Goal: Task Accomplishment & Management: Complete application form

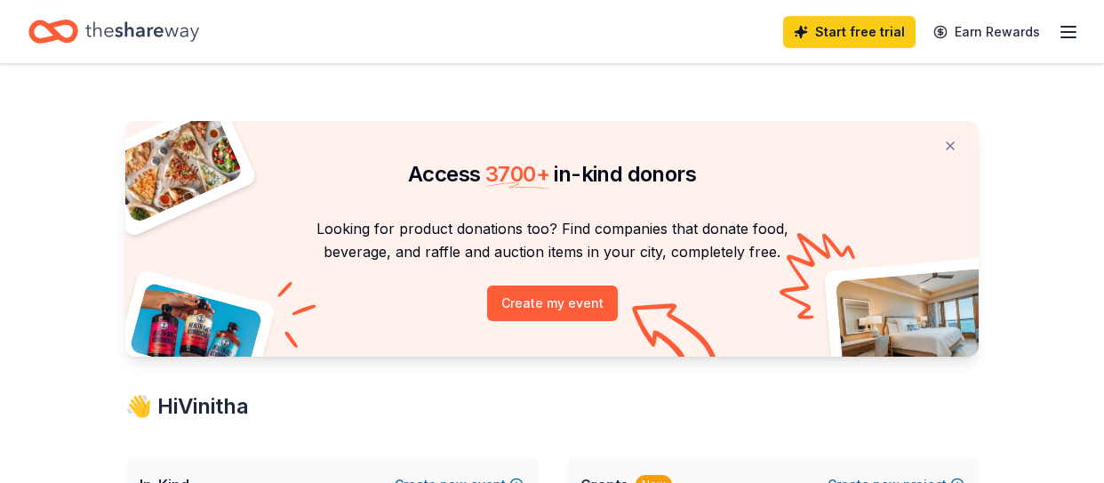
click at [1066, 43] on div "Start free trial Earn Rewards" at bounding box center [931, 32] width 296 height 42
click at [1067, 38] on icon "button" at bounding box center [1068, 31] width 21 height 21
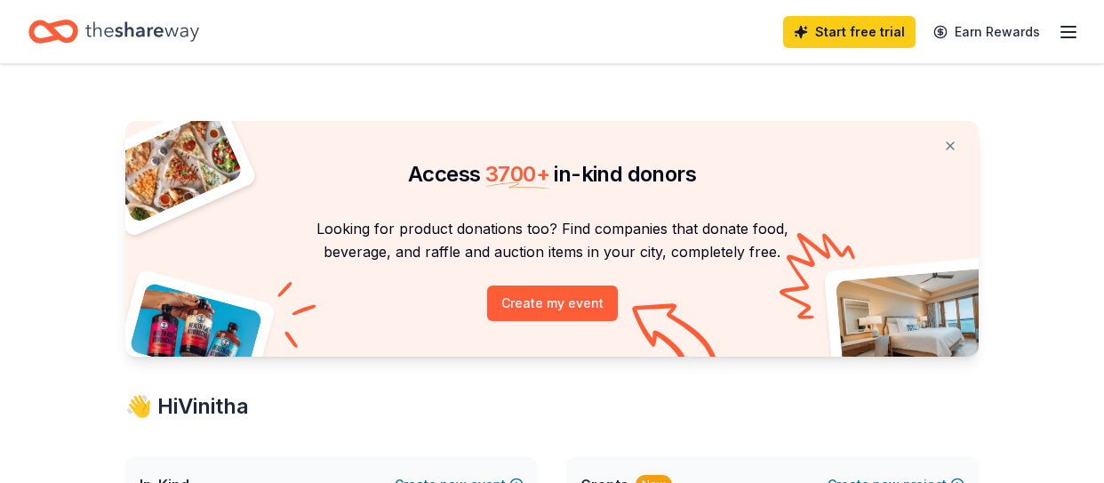
click at [151, 31] on icon "Home" at bounding box center [142, 31] width 114 height 36
click at [1077, 35] on icon "button" at bounding box center [1068, 31] width 21 height 21
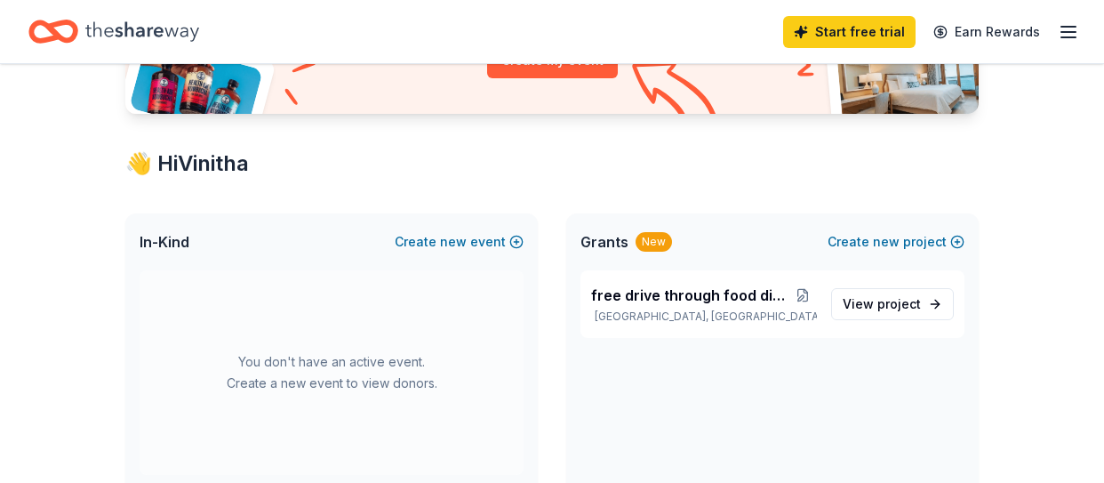
scroll to position [231, 0]
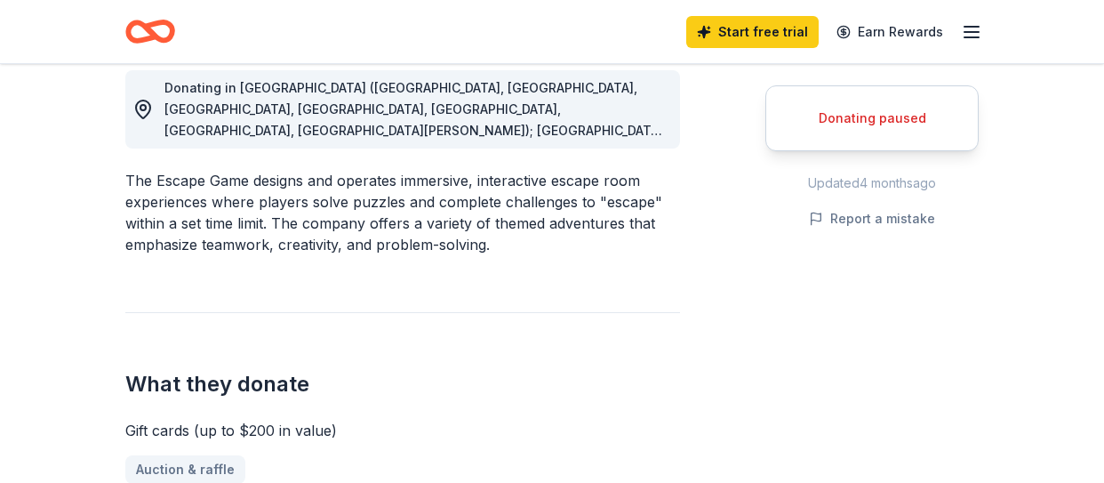
scroll to position [381, 0]
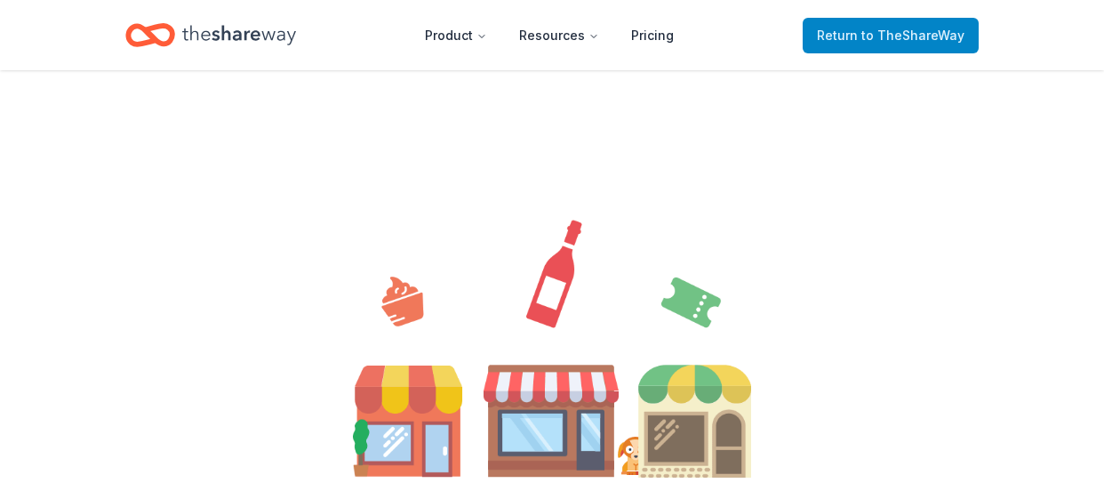
click at [928, 25] on span "Return to TheShareWay" at bounding box center [891, 35] width 148 height 21
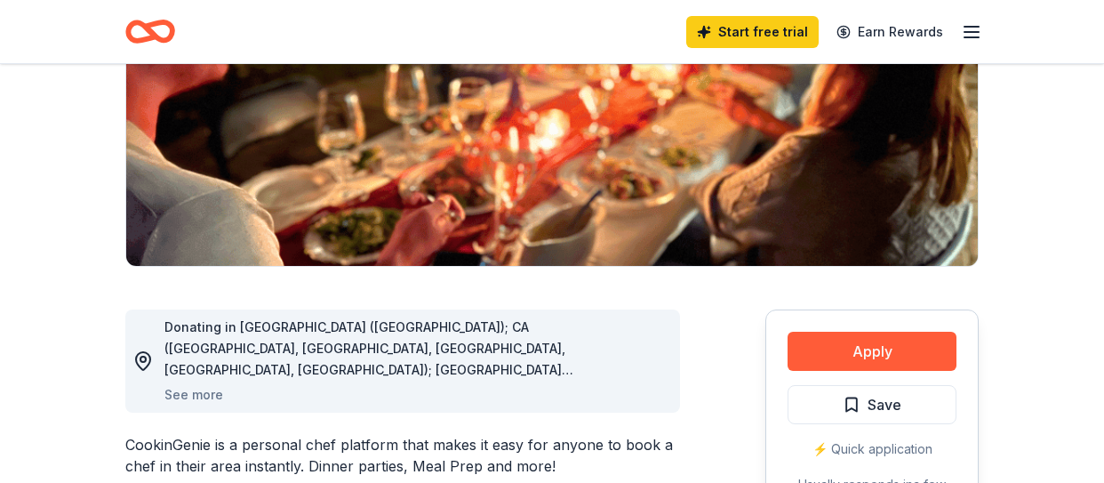
scroll to position [298, 0]
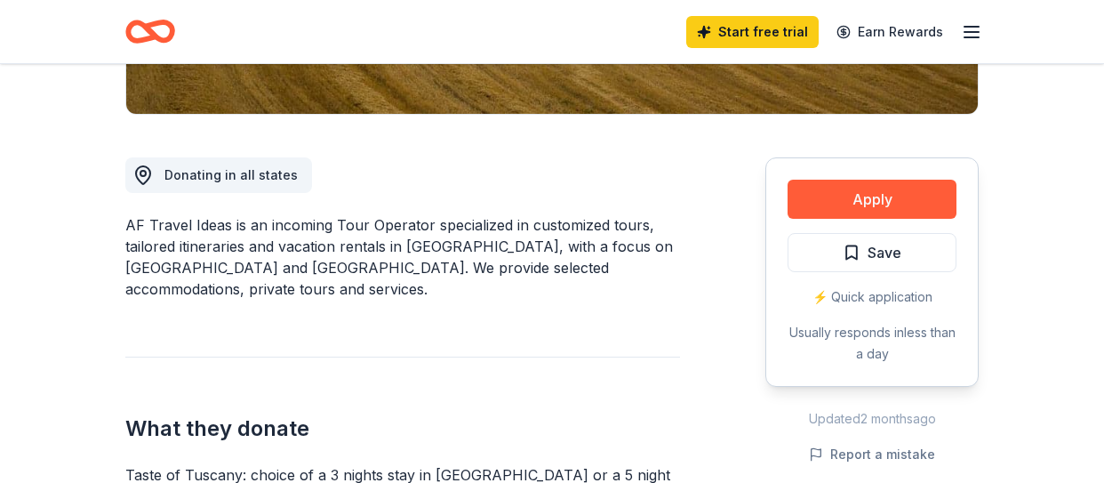
scroll to position [437, 0]
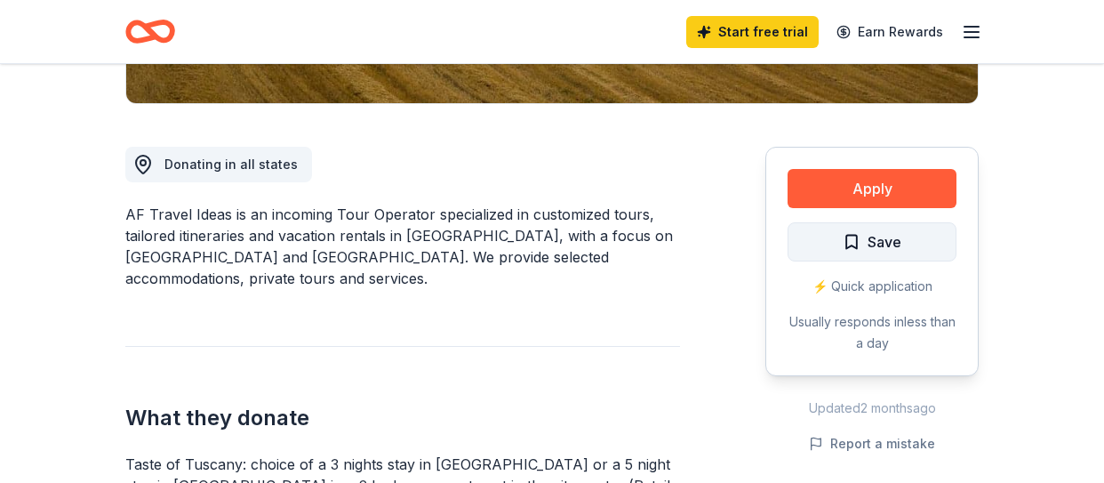
click at [900, 250] on span "Save" at bounding box center [885, 241] width 34 height 23
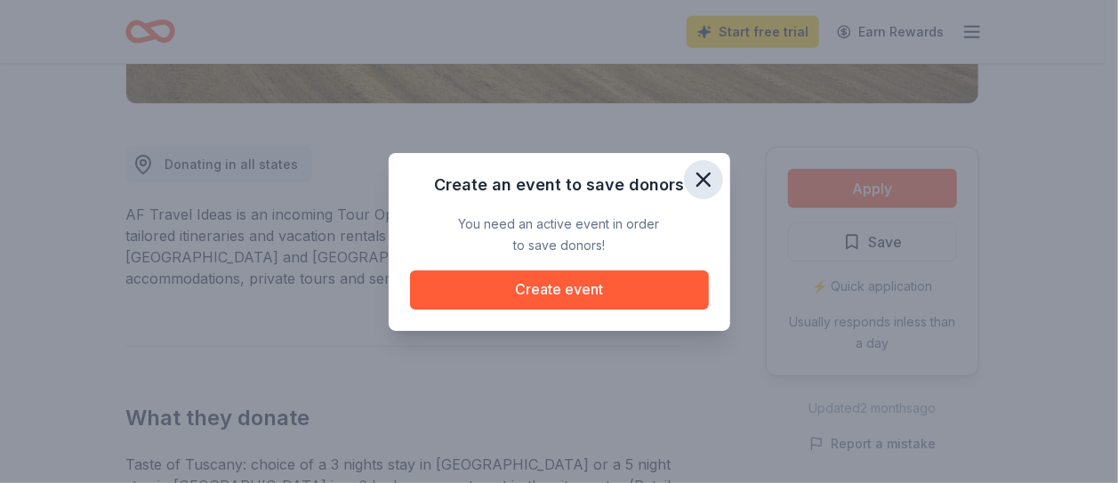
click at [706, 179] on icon "button" at bounding box center [703, 179] width 25 height 25
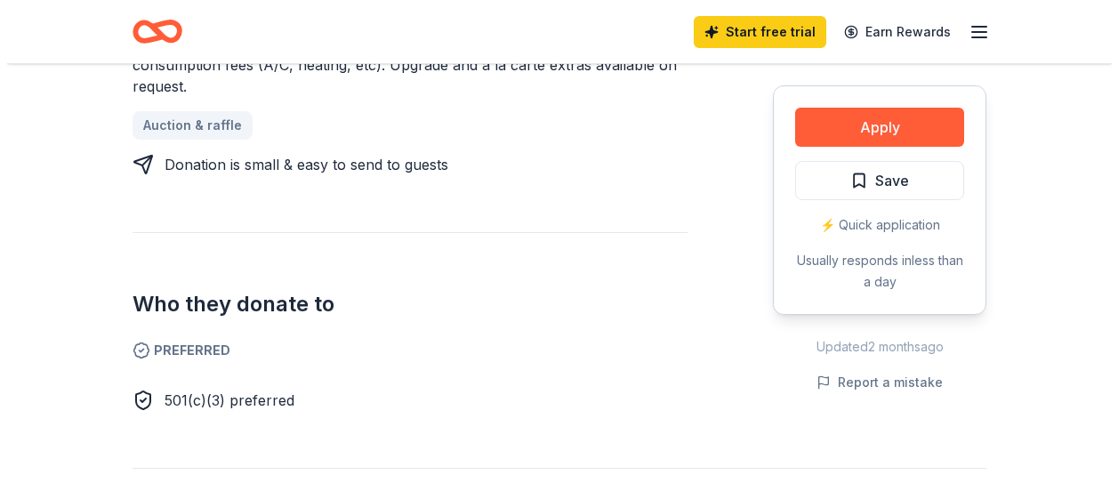
scroll to position [451, 0]
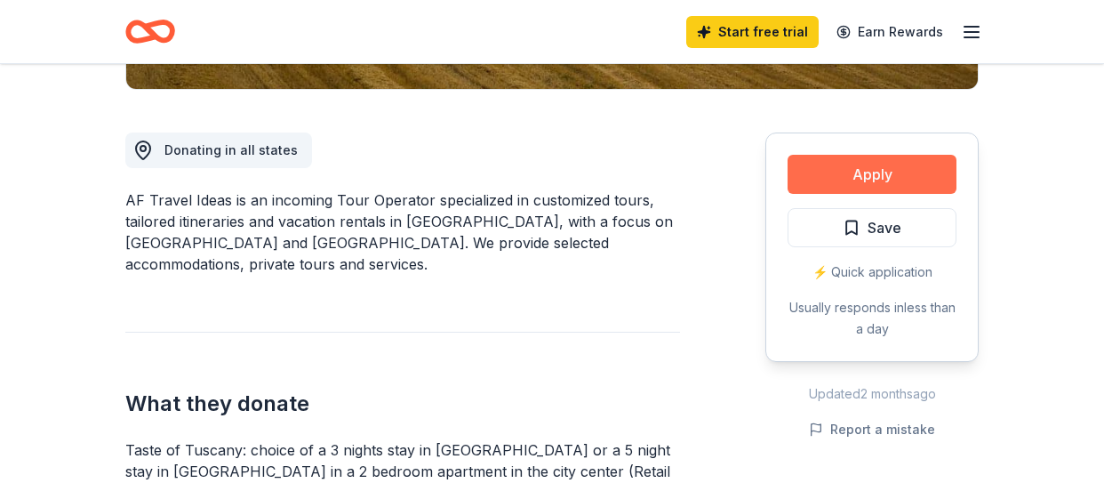
click at [950, 172] on button "Apply" at bounding box center [872, 174] width 169 height 39
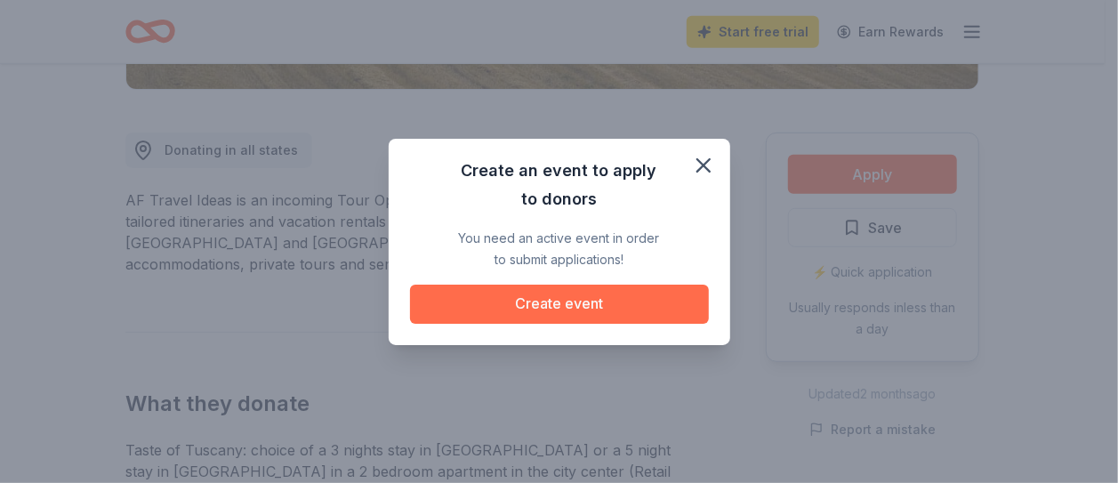
click at [573, 298] on button "Create event" at bounding box center [559, 303] width 299 height 39
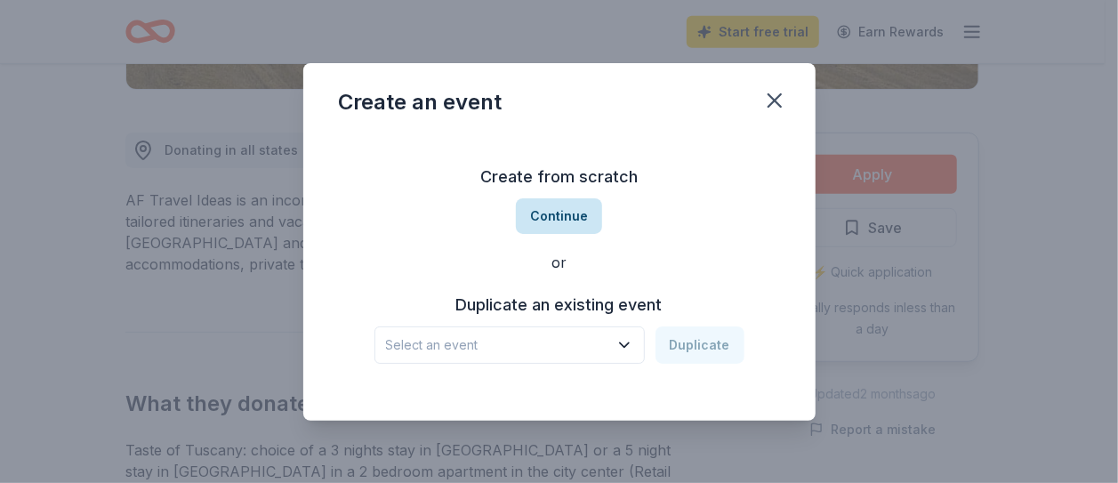
click at [575, 213] on button "Continue" at bounding box center [559, 216] width 86 height 36
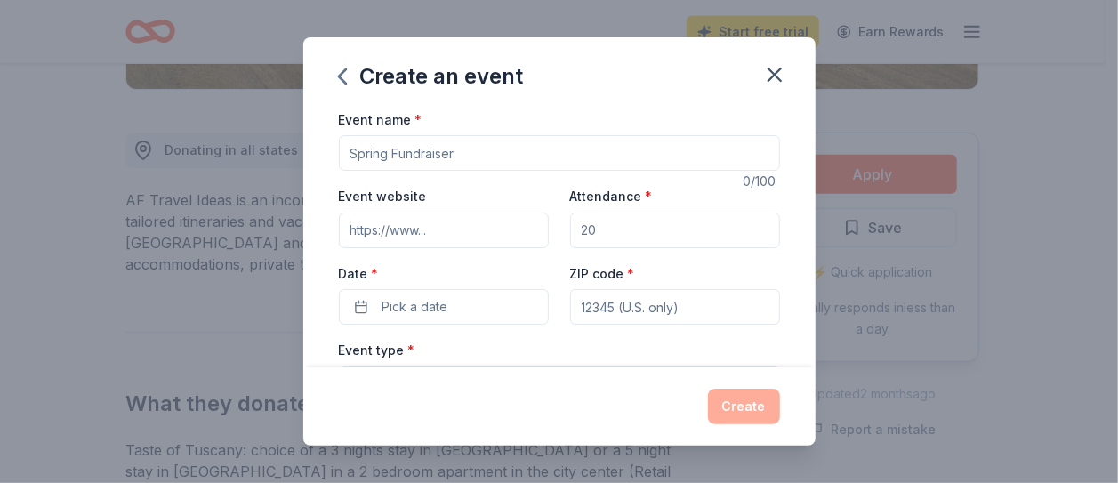
click at [464, 161] on input "Event name *" at bounding box center [559, 153] width 441 height 36
type input "Diwali bazaar"
type input "500"
click at [391, 299] on span "Pick a date" at bounding box center [415, 306] width 66 height 21
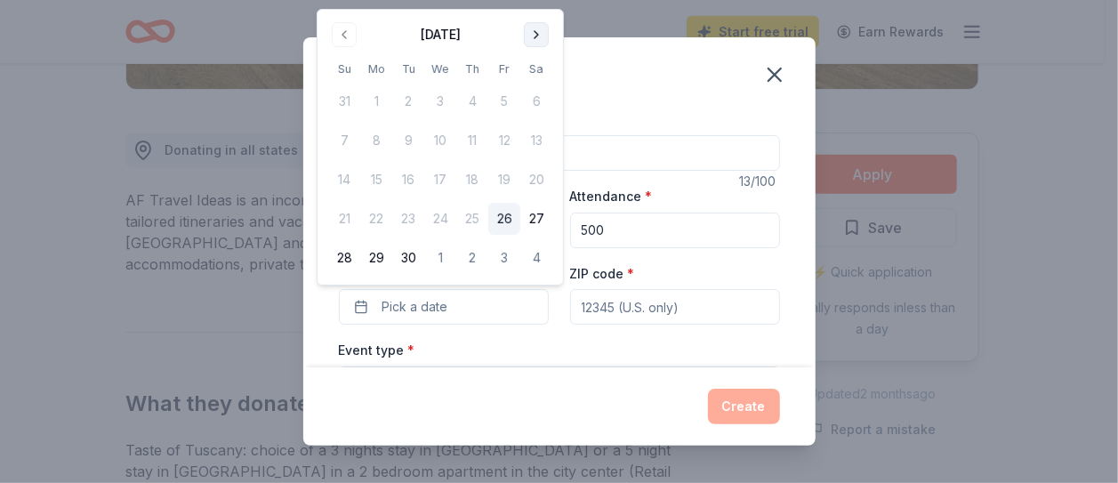
click at [541, 30] on button "Go to next month" at bounding box center [536, 34] width 25 height 25
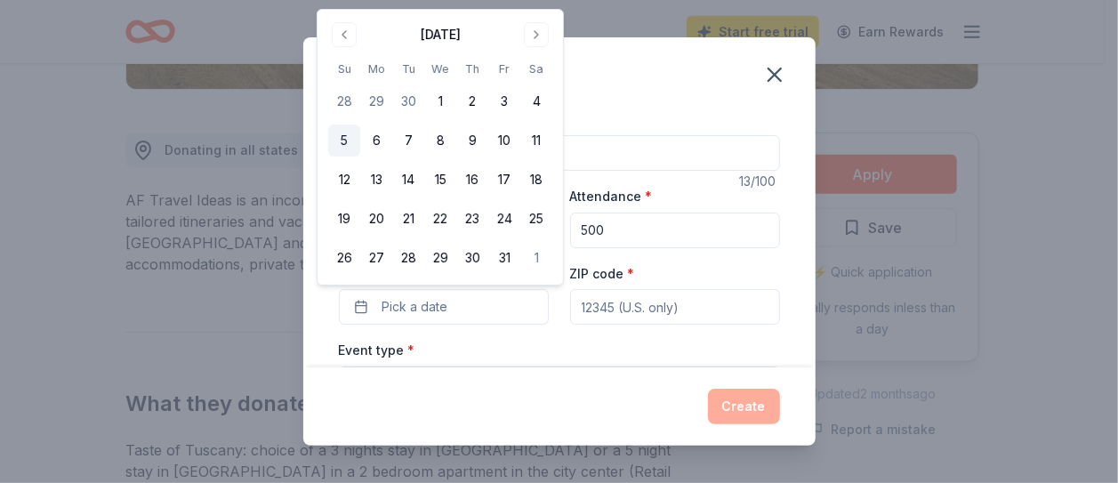
click at [345, 128] on button "5" at bounding box center [344, 140] width 32 height 32
click at [655, 308] on input "ZIP code *" at bounding box center [675, 307] width 210 height 36
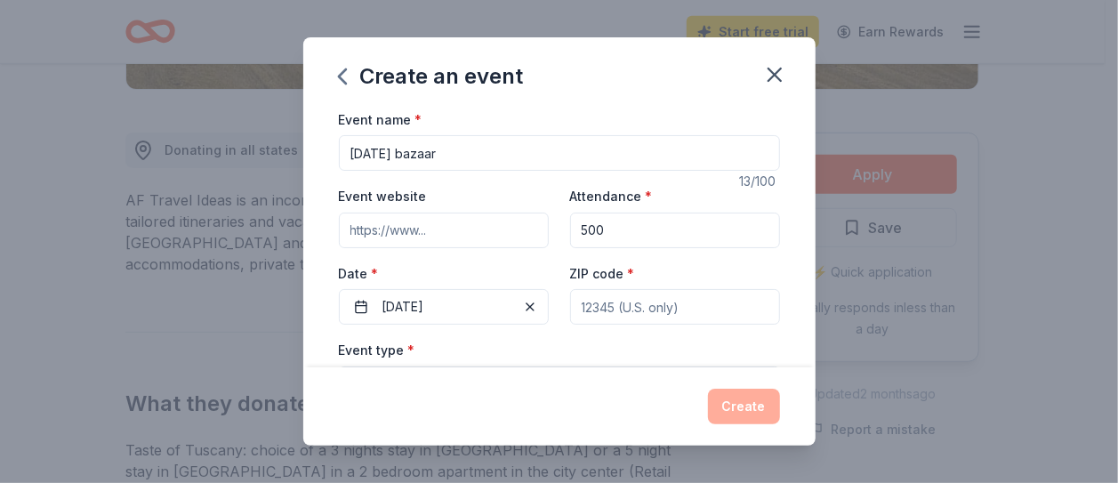
type input "77031"
type input "8888 West Bellfort Avenue"
click at [444, 345] on div "Event type * Select" at bounding box center [559, 371] width 441 height 65
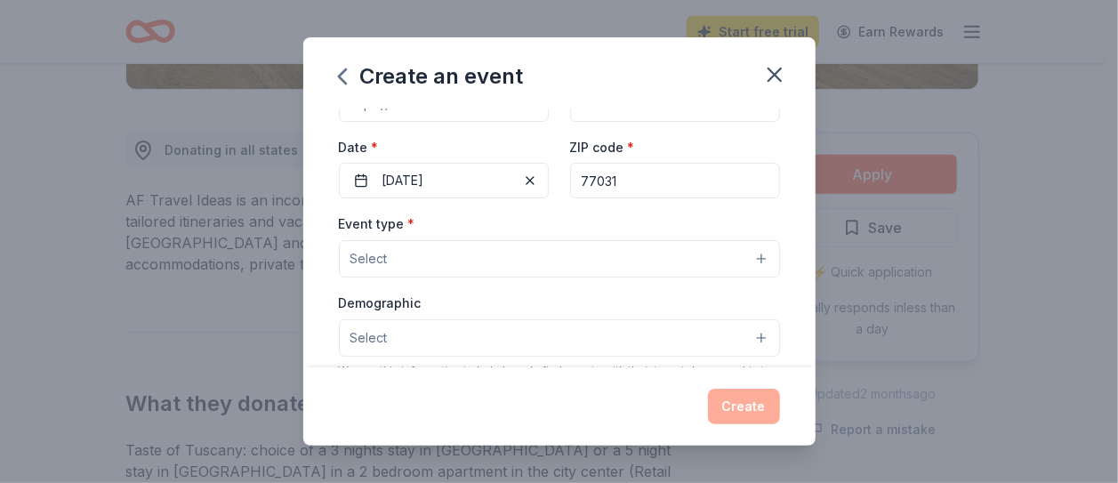
scroll to position [142, 0]
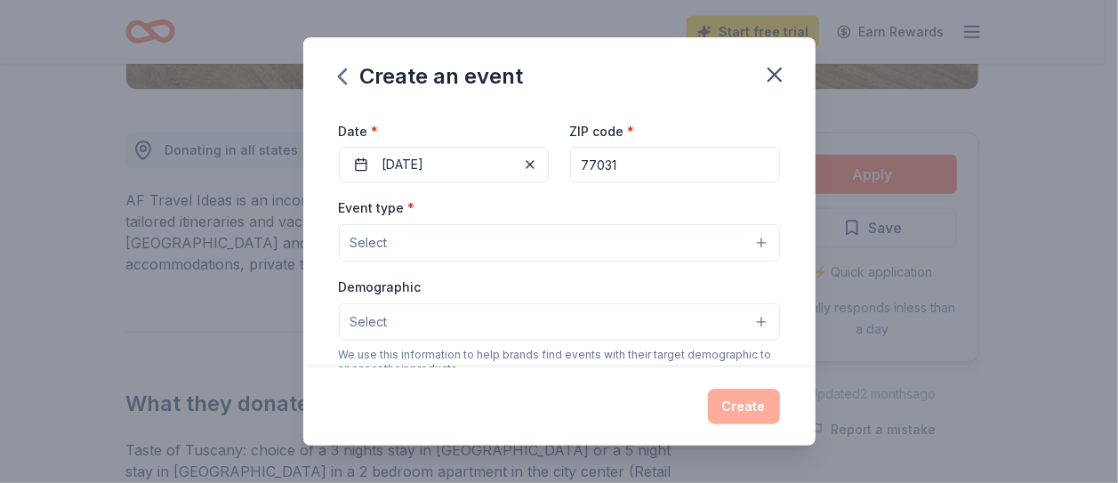
click at [752, 244] on button "Select" at bounding box center [559, 242] width 441 height 37
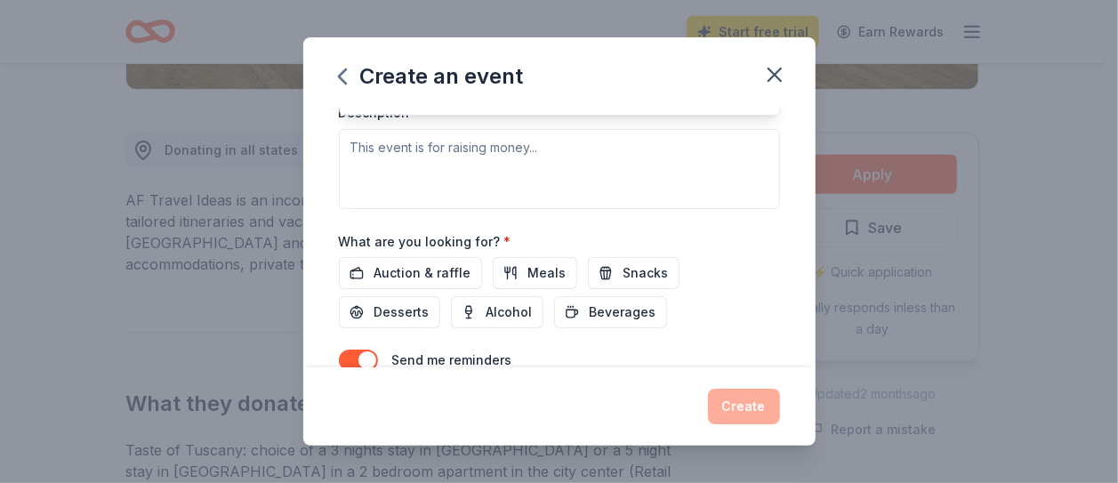
scroll to position [507, 0]
click at [774, 70] on div "Create an event Event name * Diwali bazaar 13 /100 Event website Attendance * 5…" at bounding box center [559, 241] width 512 height 409
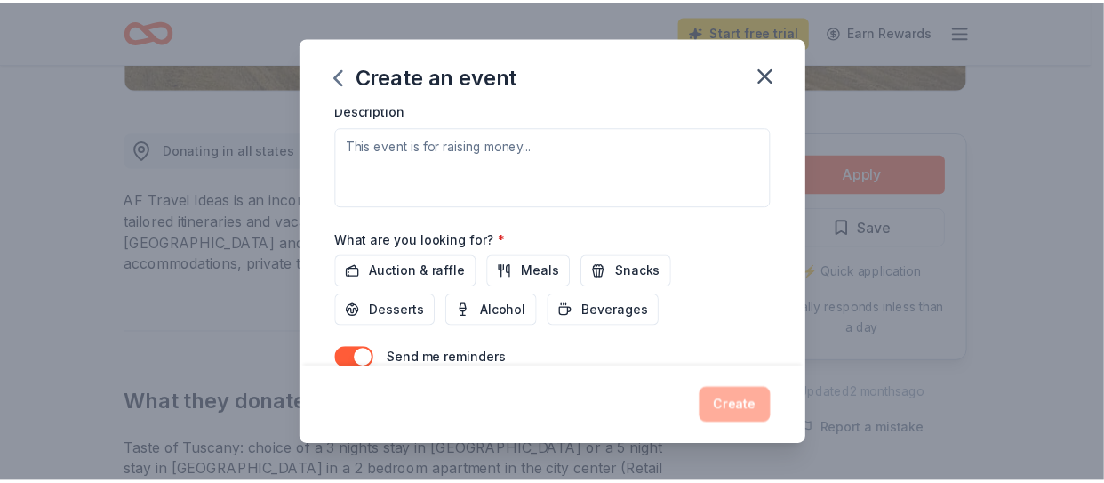
scroll to position [145, 0]
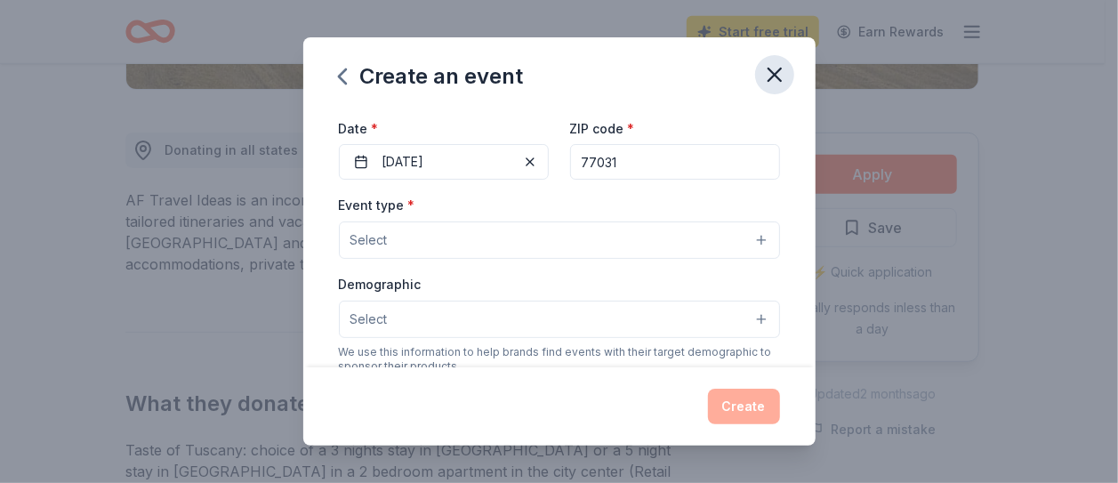
click at [769, 84] on icon "button" at bounding box center [774, 74] width 25 height 25
